Goal: Find specific page/section: Find specific page/section

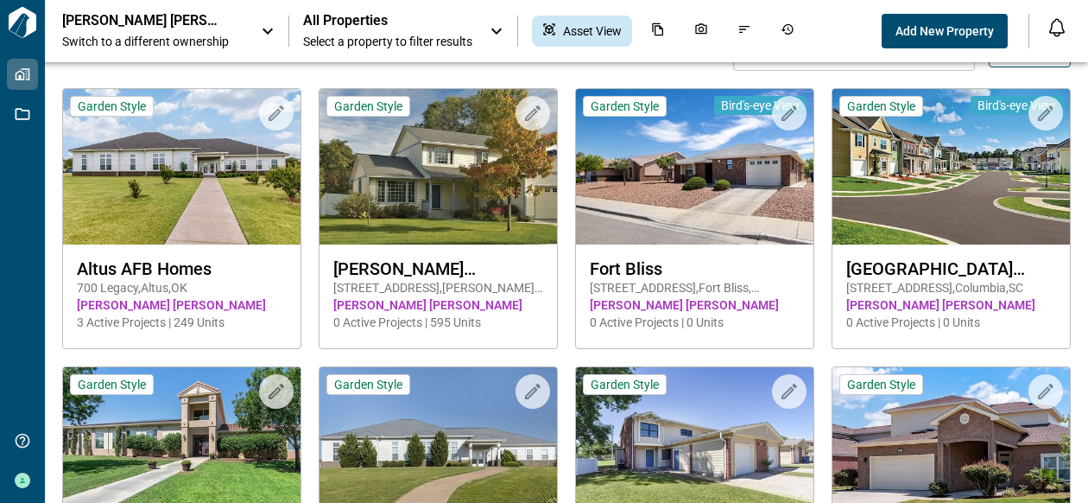
scroll to position [36, 0]
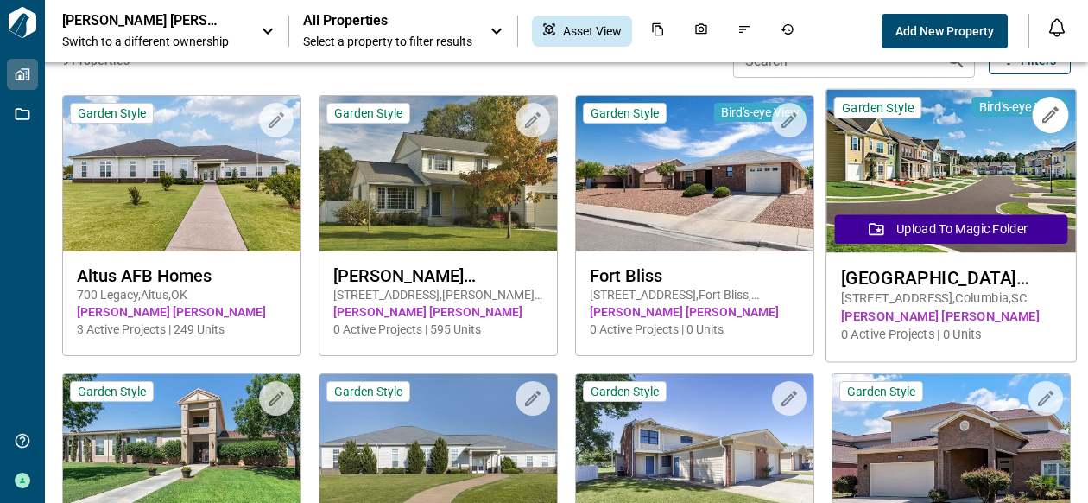
click at [955, 167] on img at bounding box center [952, 171] width 250 height 163
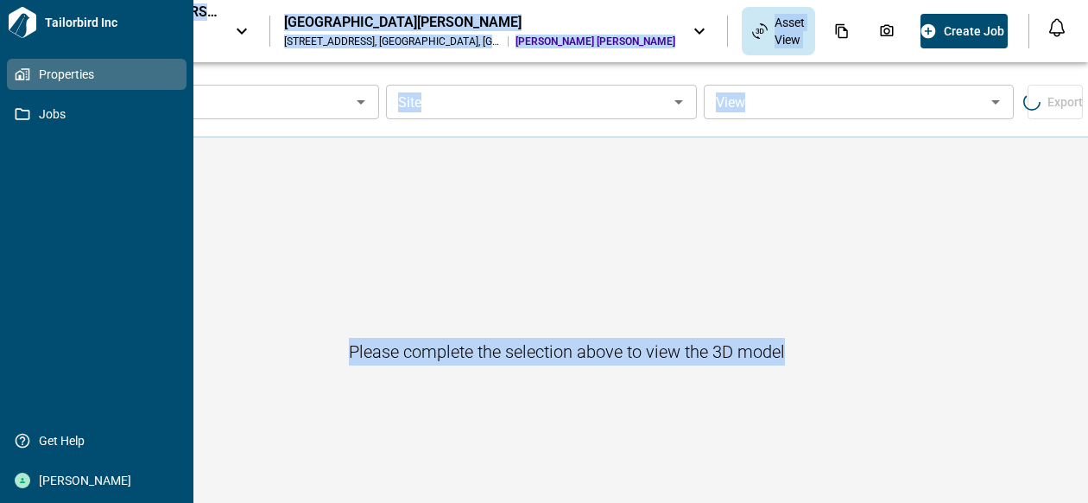
click at [55, 74] on span "Properties" at bounding box center [100, 74] width 140 height 17
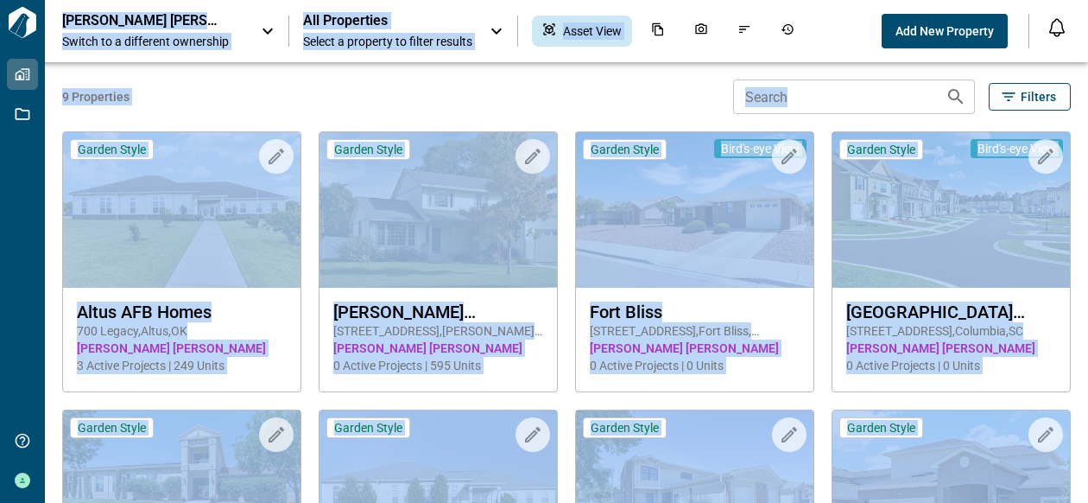
click at [526, 89] on span "9 Properties" at bounding box center [394, 96] width 664 height 17
